Goal: Task Accomplishment & Management: Manage account settings

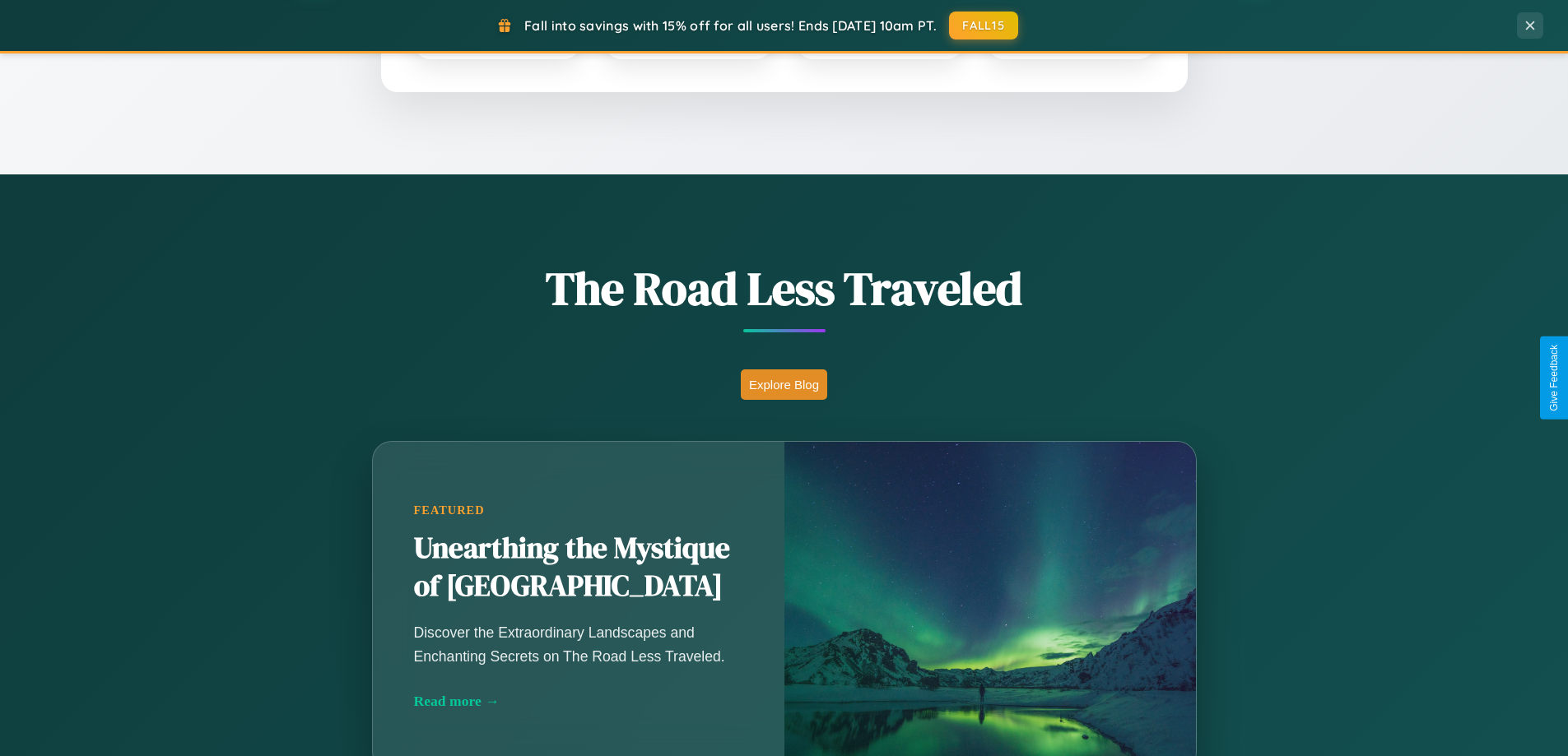
scroll to position [1132, 0]
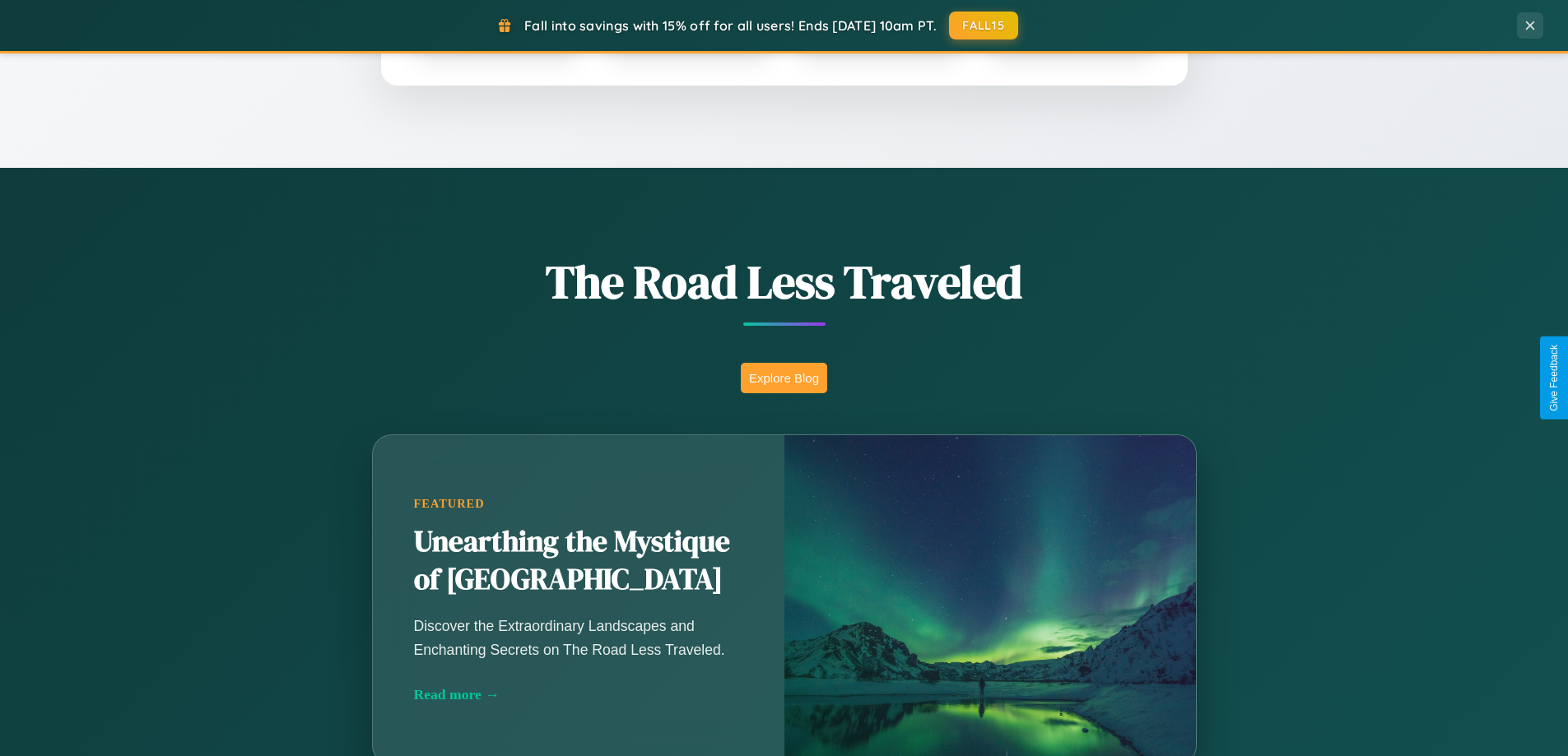
click at [784, 378] on button "Explore Blog" at bounding box center [784, 378] width 86 height 31
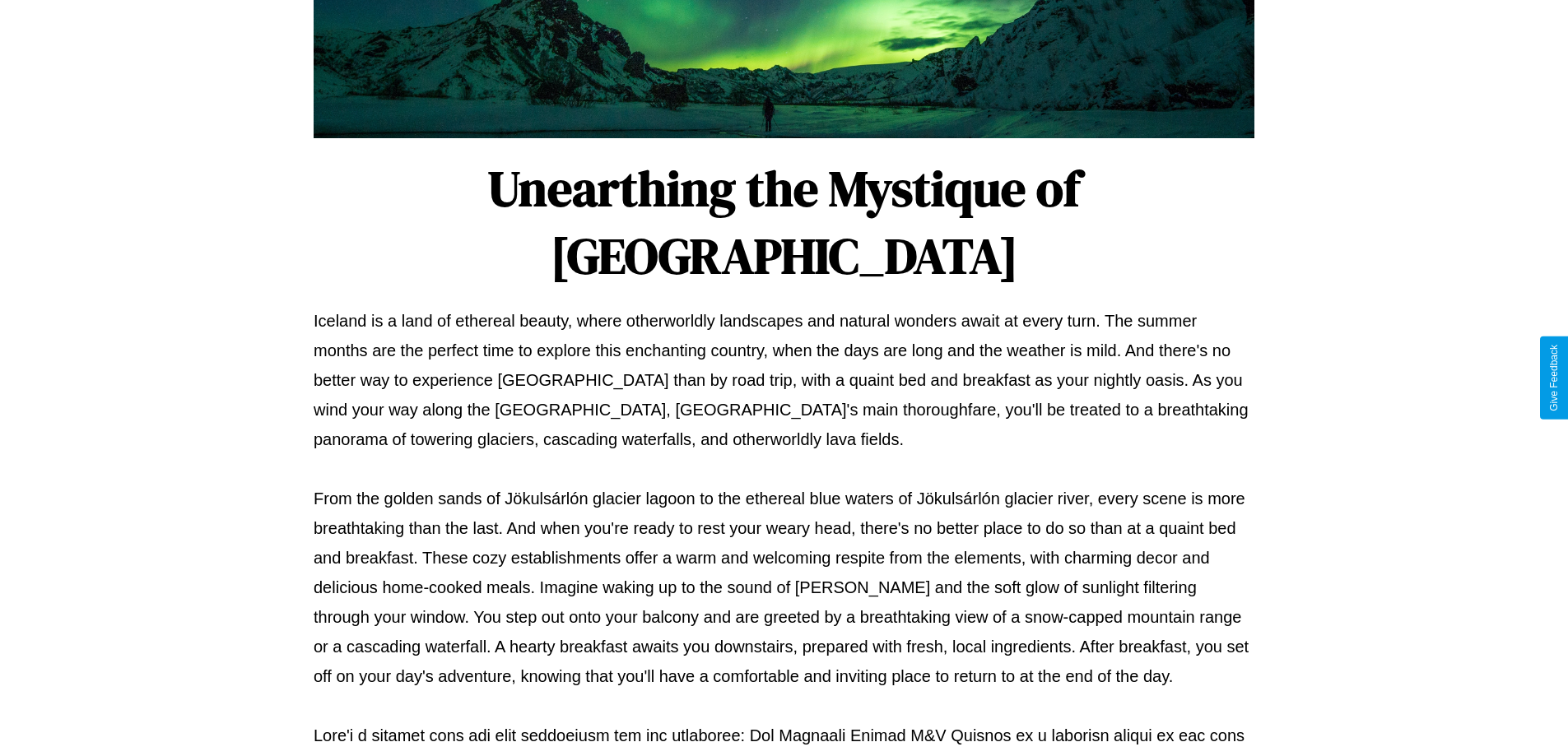
scroll to position [532, 0]
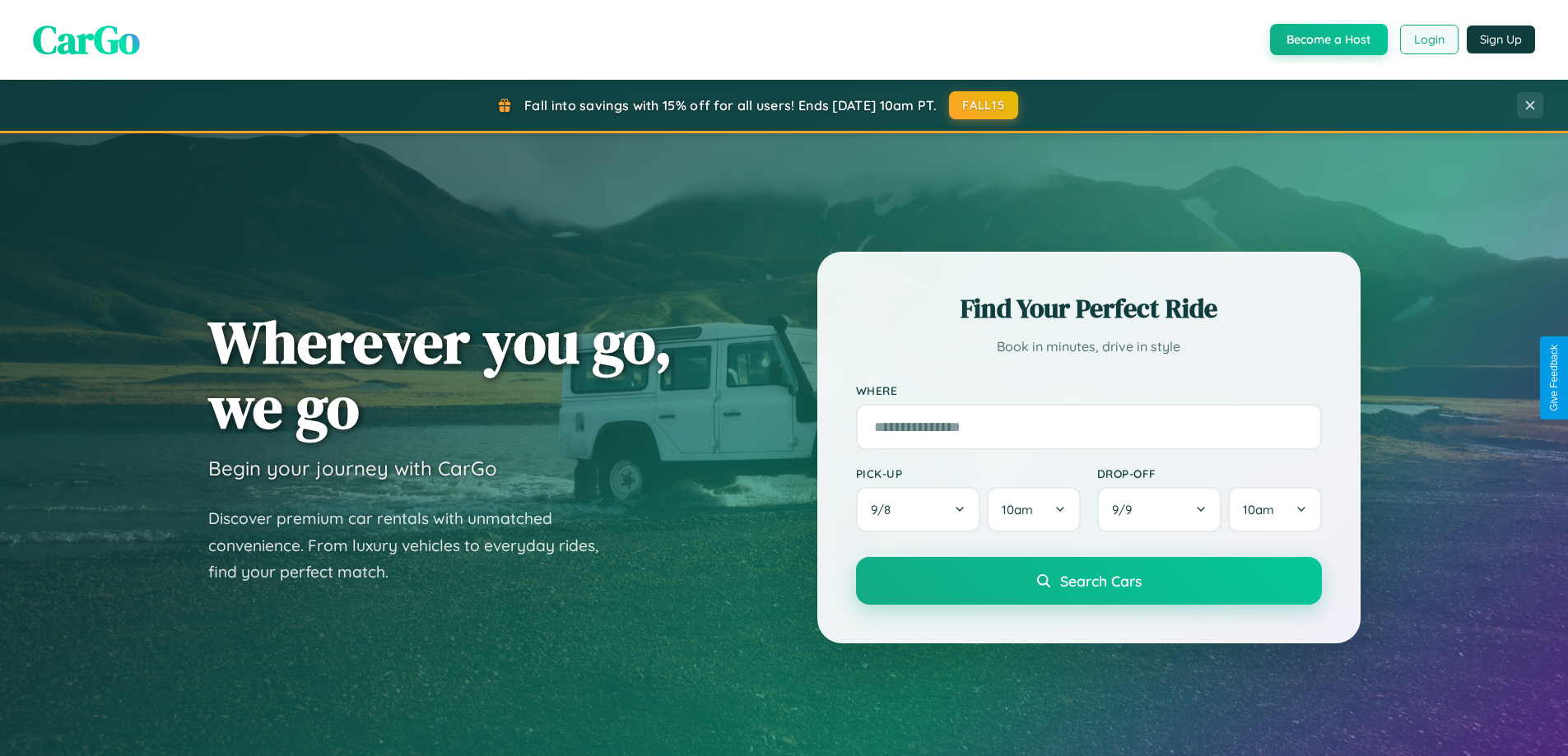
click at [1428, 40] on button "Login" at bounding box center [1429, 40] width 58 height 30
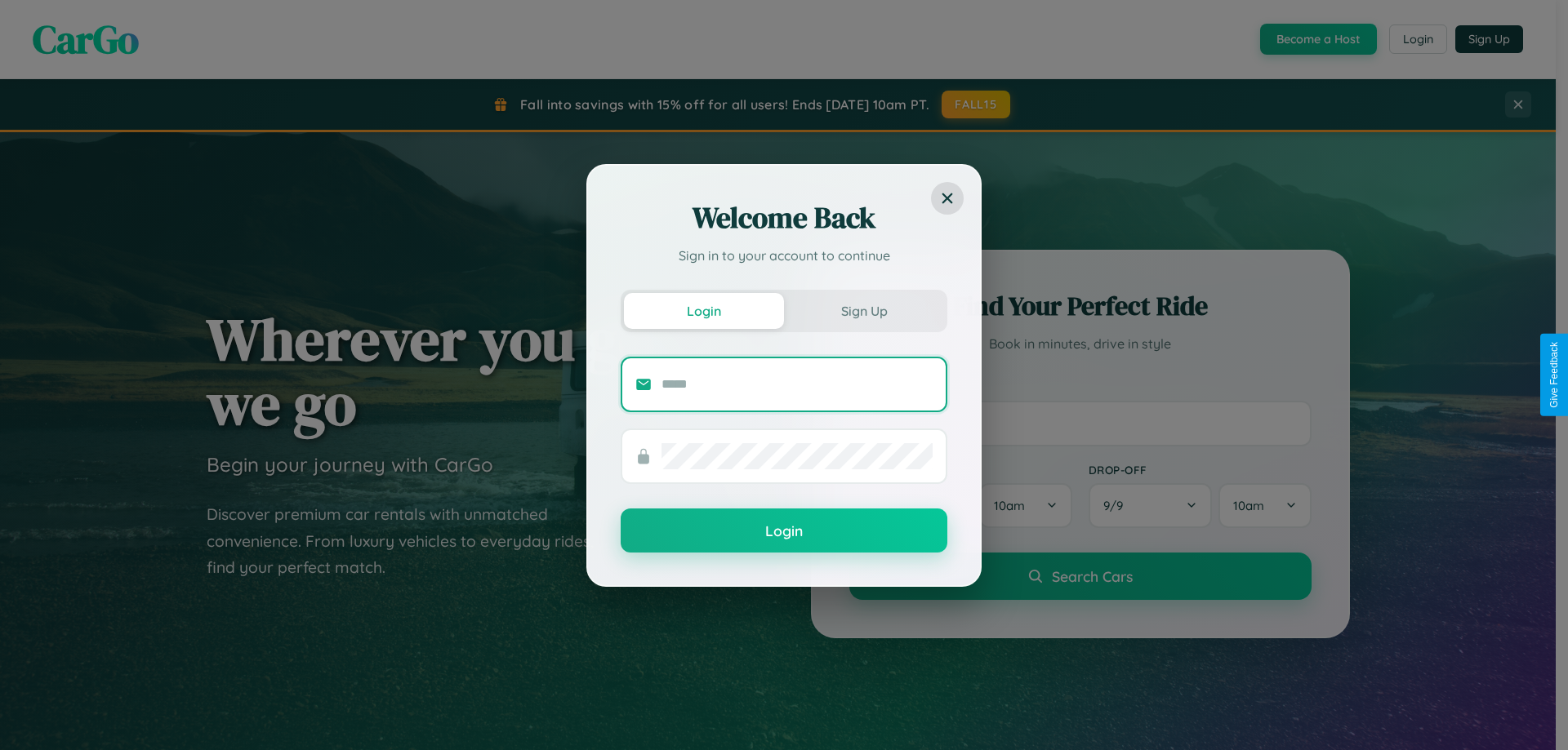
click at [797, 384] on input "text" at bounding box center [797, 384] width 271 height 27
type input "**********"
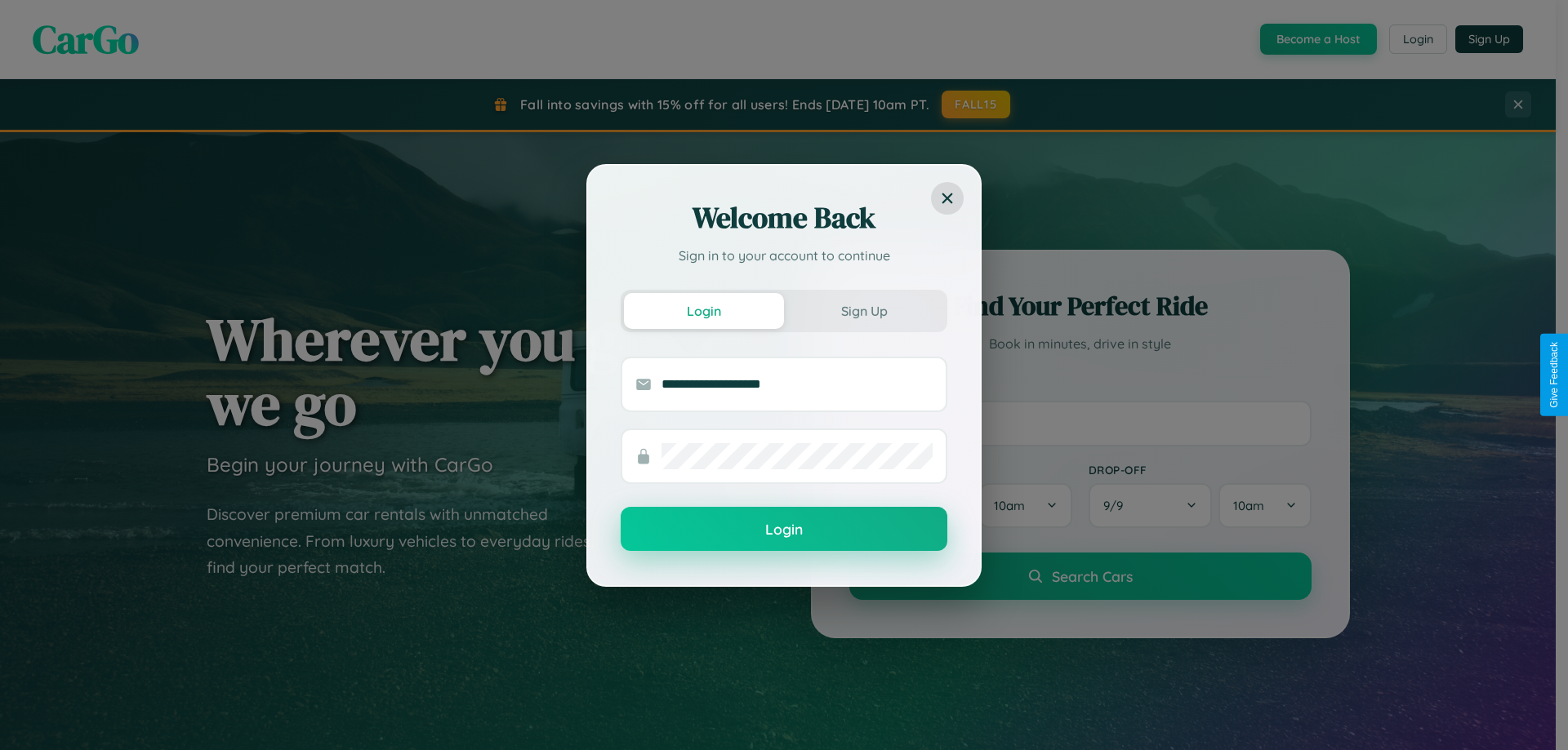
click at [784, 530] on button "Login" at bounding box center [784, 528] width 327 height 44
